Goal: Task Accomplishment & Management: Manage account settings

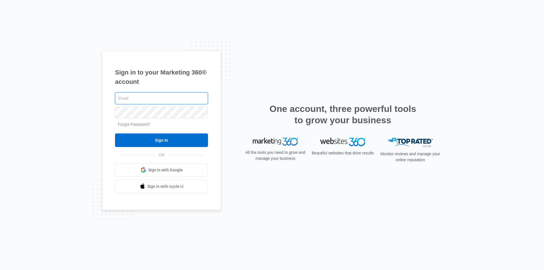
click at [128, 99] on input "text" at bounding box center [161, 98] width 93 height 12
type input "[EMAIL_ADDRESS][DOMAIN_NAME]"
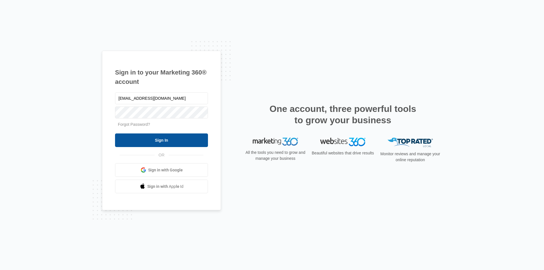
click at [177, 143] on input "Sign In" at bounding box center [161, 140] width 93 height 14
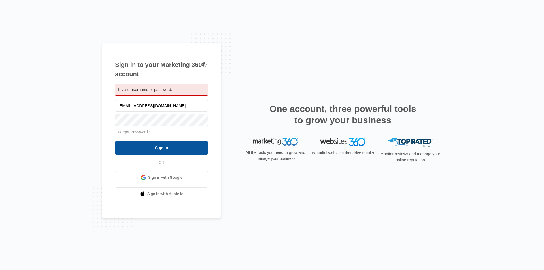
click at [148, 151] on input "Sign In" at bounding box center [161, 148] width 93 height 14
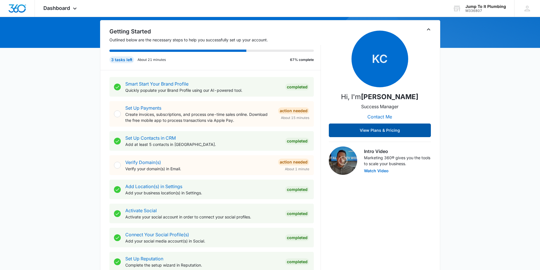
scroll to position [85, 0]
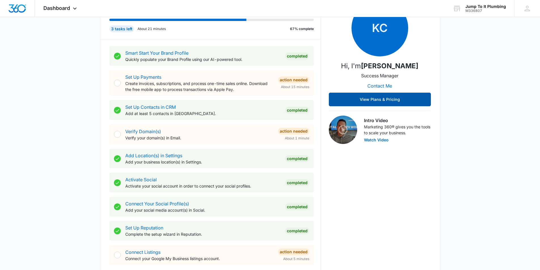
click at [363, 95] on button "View Plans & Pricing" at bounding box center [380, 100] width 102 height 14
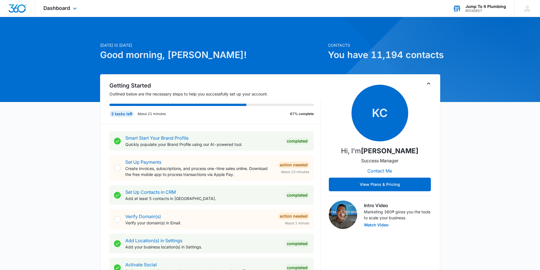
click at [474, 6] on div "Jump To It Plumbing" at bounding box center [485, 6] width 41 height 5
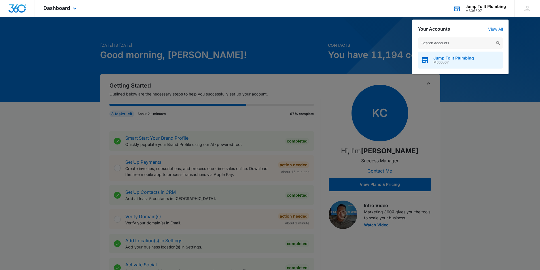
click at [436, 60] on span "M336807" at bounding box center [453, 62] width 41 height 4
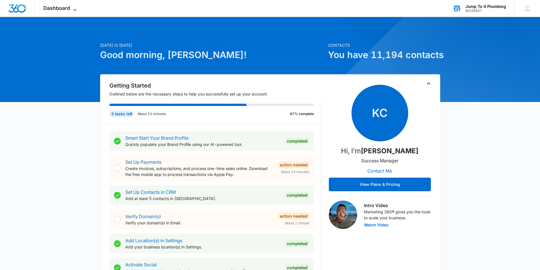
click at [76, 9] on icon at bounding box center [74, 10] width 3 height 2
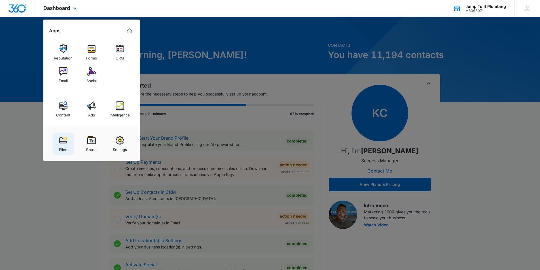
click at [59, 148] on div "Files" at bounding box center [63, 148] width 8 height 7
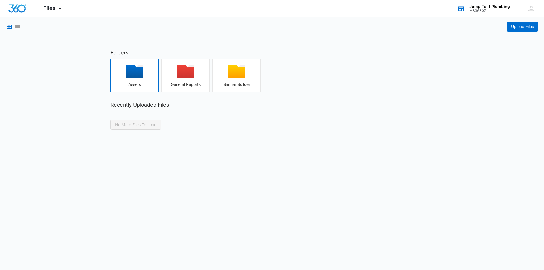
click at [142, 76] on icon "button" at bounding box center [134, 71] width 17 height 13
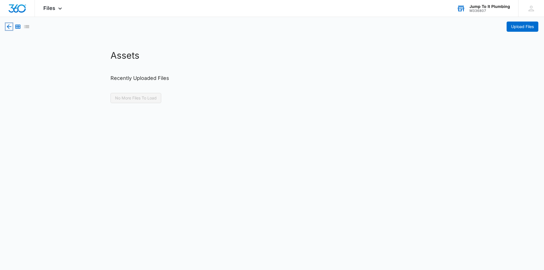
click at [9, 23] on icon "button" at bounding box center [9, 26] width 7 height 7
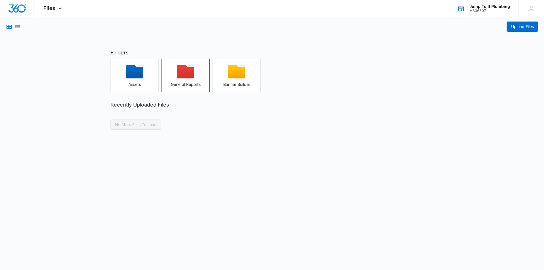
click at [184, 82] on div "General Reports" at bounding box center [186, 84] width 48 height 5
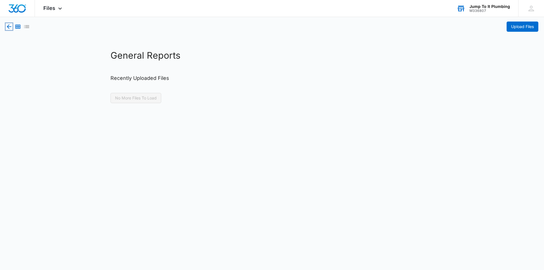
click at [7, 26] on icon "button" at bounding box center [9, 26] width 7 height 7
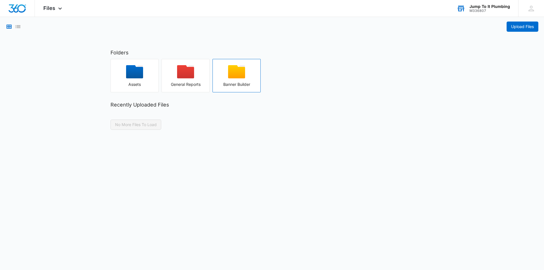
click at [252, 82] on div "button" at bounding box center [237, 73] width 48 height 17
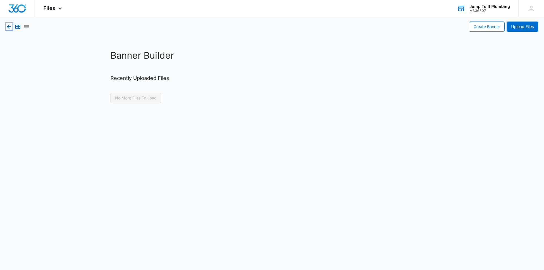
click at [9, 26] on icon "button" at bounding box center [9, 26] width 7 height 7
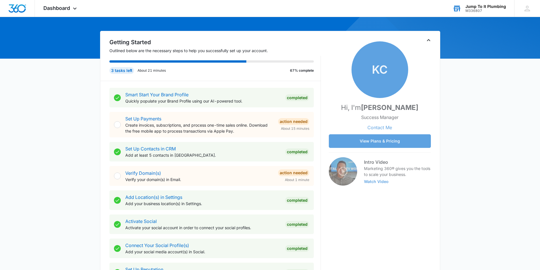
scroll to position [57, 0]
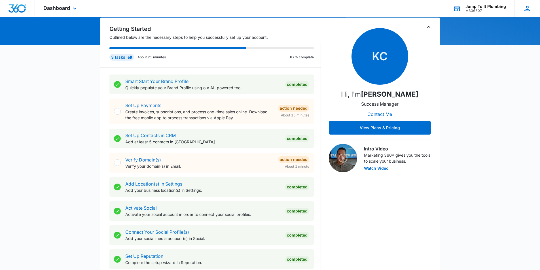
click at [529, 10] on icon at bounding box center [527, 8] width 9 height 9
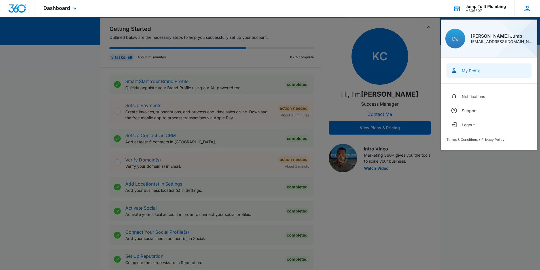
click at [470, 71] on div "My Profile" at bounding box center [471, 70] width 19 height 5
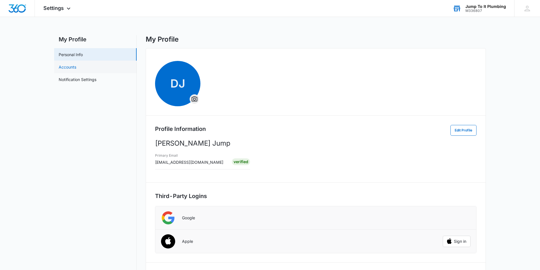
click at [65, 66] on link "Accounts" at bounding box center [68, 67] width 18 height 6
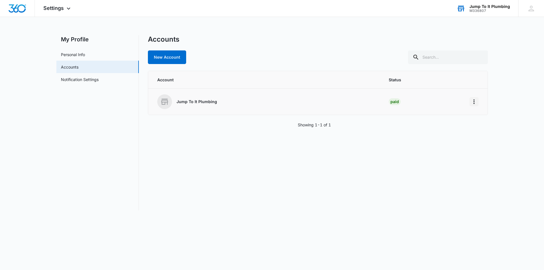
click at [474, 103] on icon "Home" at bounding box center [474, 101] width 7 height 7
click at [435, 157] on div "Accounts New Account Account Status Jump To It Plumbing Paid Go to Dashboard Sh…" at bounding box center [318, 122] width 340 height 175
click at [67, 52] on link "Personal Info" at bounding box center [73, 55] width 24 height 6
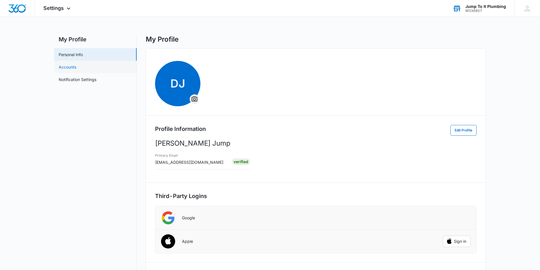
click at [62, 69] on link "Accounts" at bounding box center [68, 67] width 18 height 6
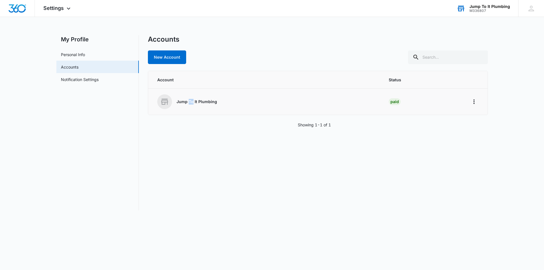
click at [193, 100] on p "Jump To It Plumbing" at bounding box center [197, 102] width 41 height 6
click at [495, 107] on main "My Profile Personal Info Accounts Notification Settings Accounts New Account Ac…" at bounding box center [272, 126] width 544 height 182
click at [472, 104] on icon "Home" at bounding box center [474, 101] width 7 height 7
click at [437, 179] on div "Accounts New Account Account Status Jump To It Plumbing Paid Go to Dashboard Sh…" at bounding box center [318, 122] width 340 height 175
click at [70, 80] on link "Notification Settings" at bounding box center [80, 80] width 38 height 6
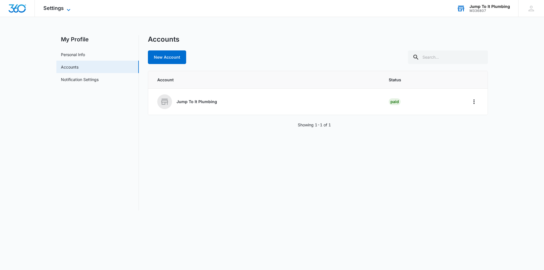
click at [68, 8] on icon at bounding box center [68, 10] width 7 height 7
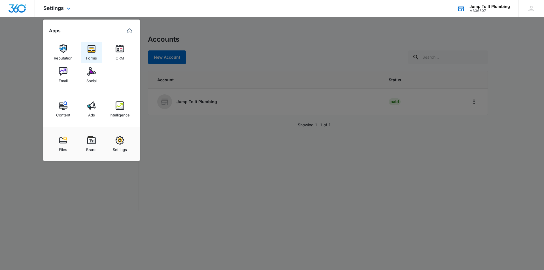
click at [95, 54] on div "Forms" at bounding box center [91, 56] width 11 height 7
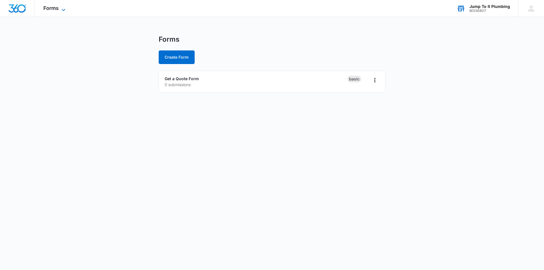
click at [62, 10] on icon at bounding box center [63, 10] width 7 height 7
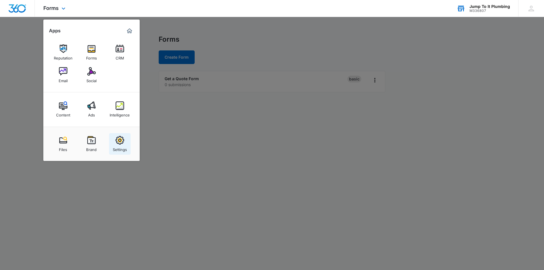
click at [122, 141] on img at bounding box center [120, 140] width 9 height 9
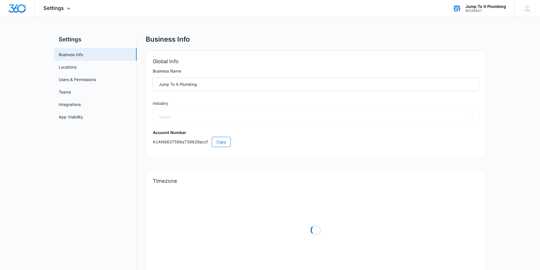
select select "8"
select select "US"
select select "America/Denver"
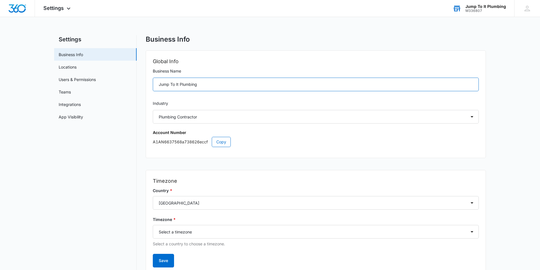
click at [171, 83] on input "Jump To It Plumbing" at bounding box center [316, 85] width 326 height 14
click at [174, 84] on input "Jump To It Plumbing" at bounding box center [316, 85] width 326 height 14
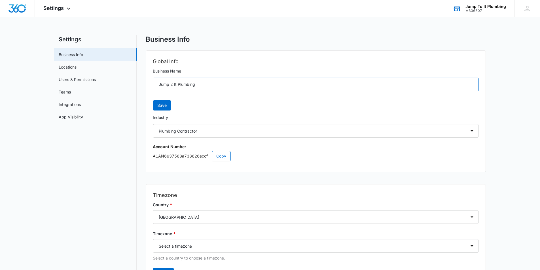
click at [200, 84] on input "Jump 2 It Plumbing" at bounding box center [316, 85] width 326 height 14
type input "Jump 2 It Plumbing LLC"
click at [166, 104] on span "Save" at bounding box center [161, 105] width 9 height 6
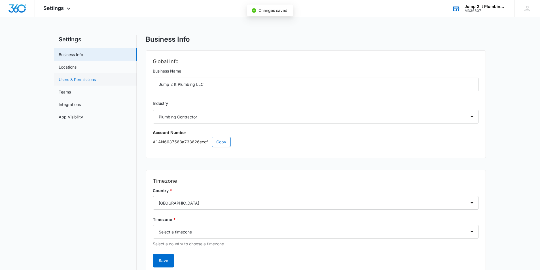
click at [65, 80] on link "Users & Permissions" at bounding box center [77, 80] width 37 height 6
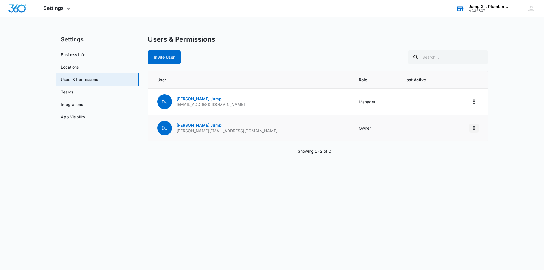
click at [476, 128] on icon "Actions" at bounding box center [474, 128] width 7 height 7
click at [352, 126] on td "Owner" at bounding box center [374, 128] width 45 height 26
click at [64, 91] on link "Teams" at bounding box center [67, 92] width 12 height 6
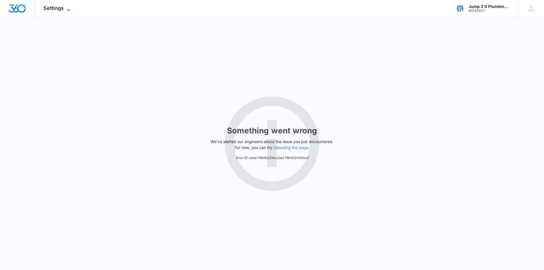
click at [58, 9] on span "Settings" at bounding box center [53, 8] width 20 height 6
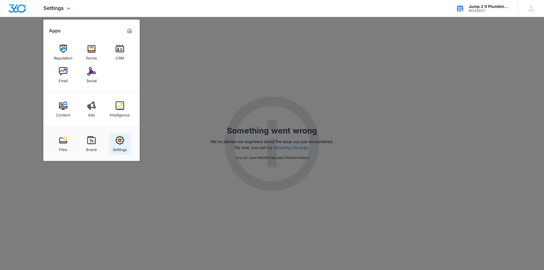
click at [121, 148] on div "Settings" at bounding box center [120, 148] width 14 height 7
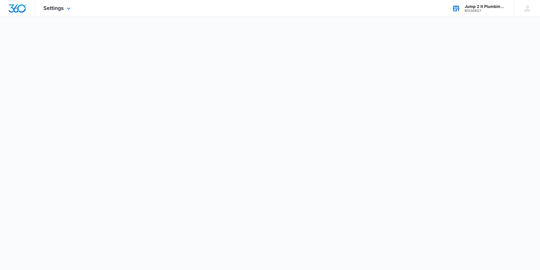
select select "8"
select select "US"
select select "America/Denver"
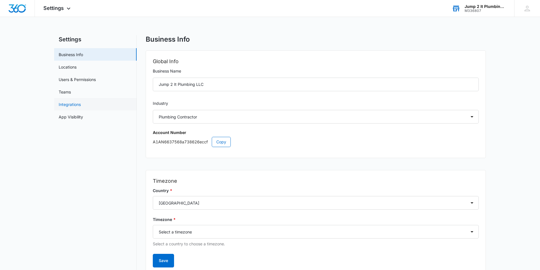
click at [67, 105] on link "Integrations" at bounding box center [70, 104] width 22 height 6
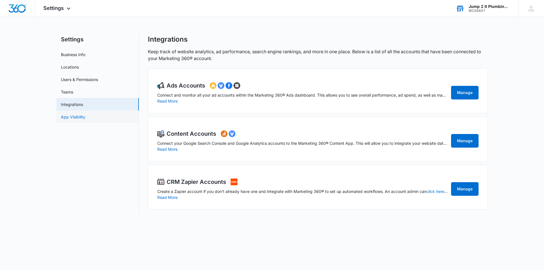
click at [72, 118] on link "App Visibility" at bounding box center [73, 117] width 24 height 6
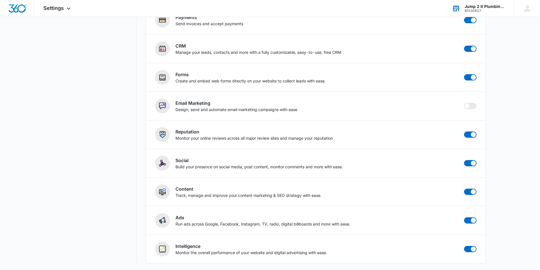
scroll to position [114, 0]
click at [107, 193] on nav "Settings Business Info Locations Users & Permissions Teams Integrations App Vis…" at bounding box center [95, 92] width 82 height 342
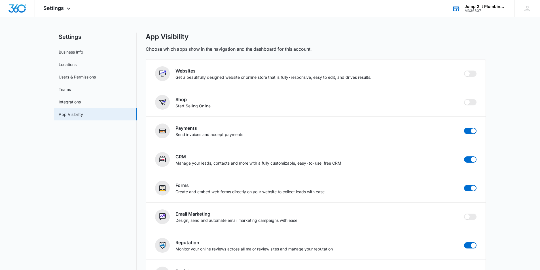
scroll to position [0, 0]
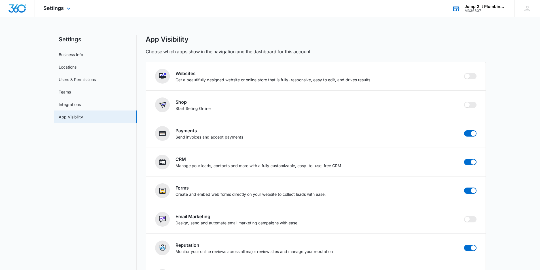
click at [65, 9] on div "Settings Apps Reputation Forms CRM Email Social Content Ads Intelligence Files …" at bounding box center [58, 8] width 46 height 17
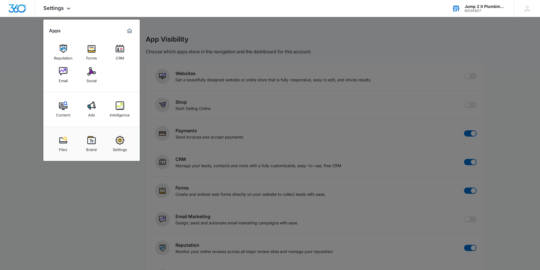
click at [14, 59] on div at bounding box center [270, 135] width 540 height 270
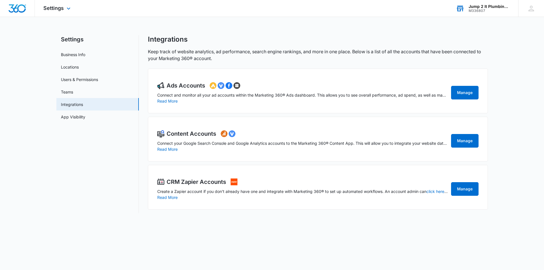
select select "8"
select select "US"
select select "America/Denver"
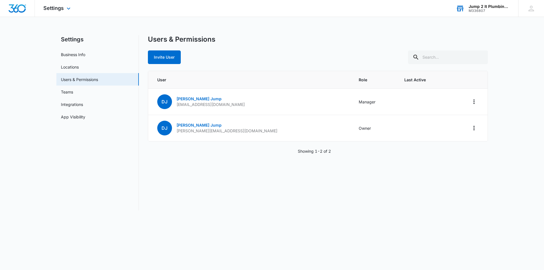
click at [67, 5] on div "Settings Apps Reputation Forms CRM Email Social Content Ads Intelligence Files …" at bounding box center [58, 8] width 46 height 17
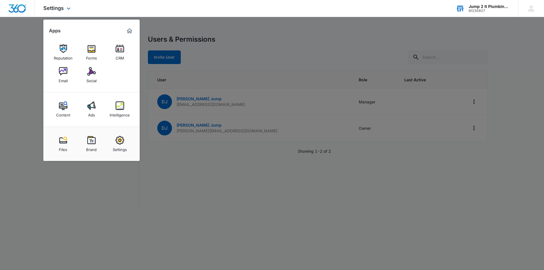
click at [132, 29] on img "Marketing 360® Dashboard" at bounding box center [129, 30] width 7 height 7
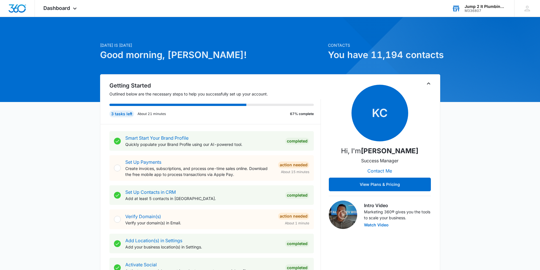
click at [430, 83] on icon "Toggle Collapse" at bounding box center [428, 83] width 7 height 7
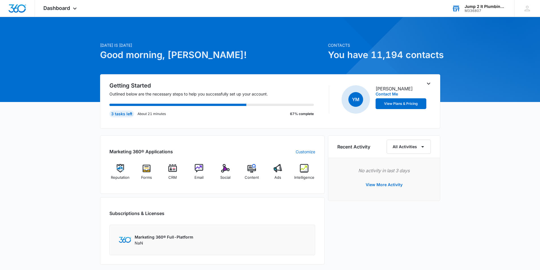
click at [428, 82] on icon "Toggle Collapse" at bounding box center [428, 83] width 7 height 7
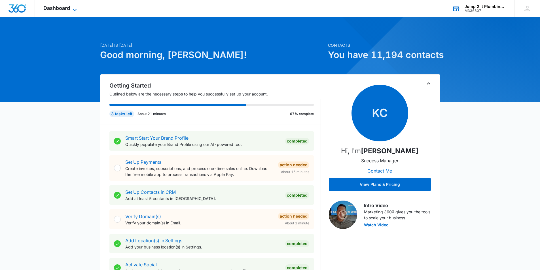
click at [69, 8] on span "Dashboard" at bounding box center [56, 8] width 27 height 6
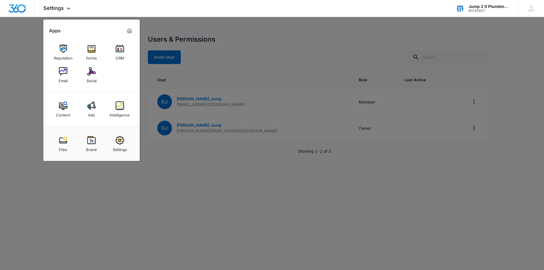
click at [4, 30] on div at bounding box center [272, 135] width 544 height 270
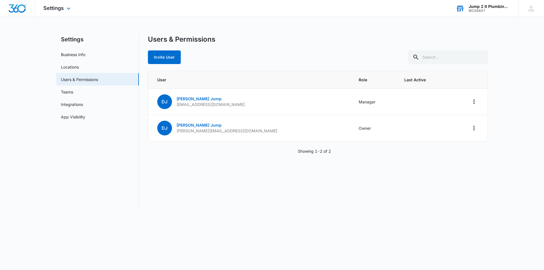
select select "8"
select select "US"
select select "America/Denver"
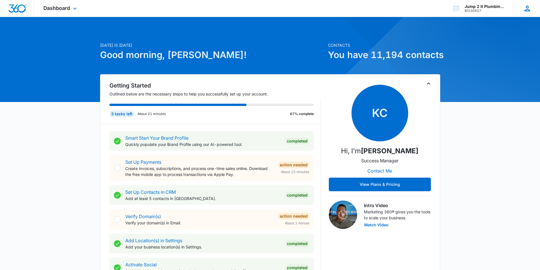
click at [526, 10] on icon at bounding box center [527, 8] width 9 height 9
